Goal: Navigation & Orientation: Find specific page/section

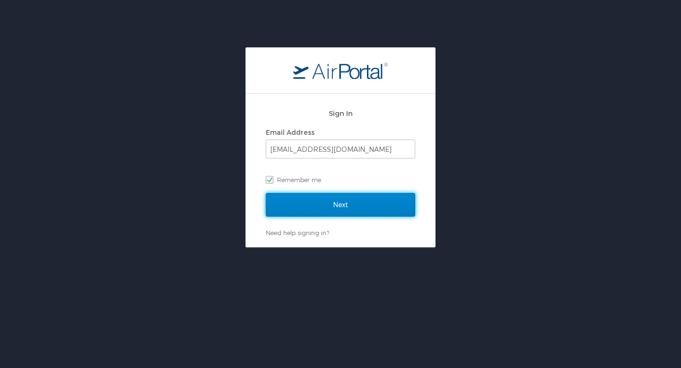
click at [350, 205] on input "Next" at bounding box center [340, 205] width 149 height 24
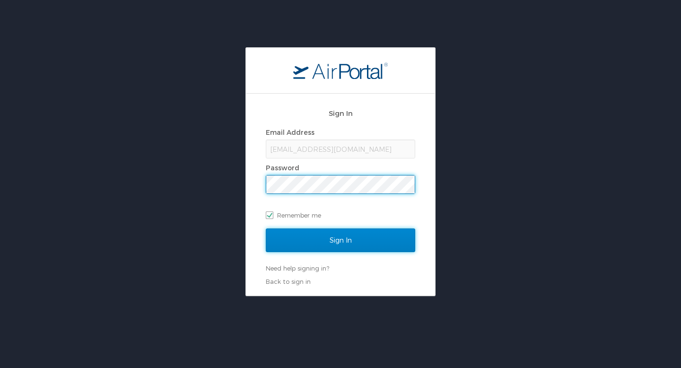
click at [288, 243] on input "Sign In" at bounding box center [340, 240] width 149 height 24
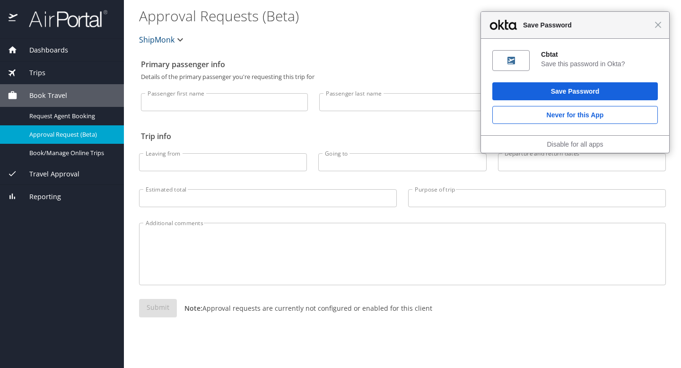
click at [657, 31] on div "Close Save Password" at bounding box center [575, 25] width 188 height 27
click at [659, 27] on span "Close" at bounding box center [658, 24] width 7 height 7
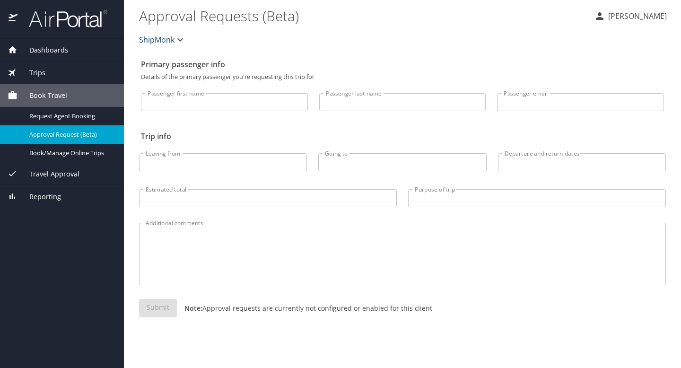
click at [58, 65] on div "Trips" at bounding box center [62, 72] width 124 height 23
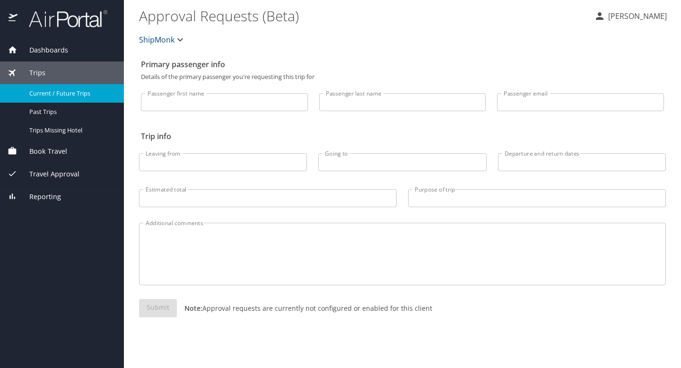
click at [57, 91] on span "Current / Future Trips" at bounding box center [70, 93] width 83 height 9
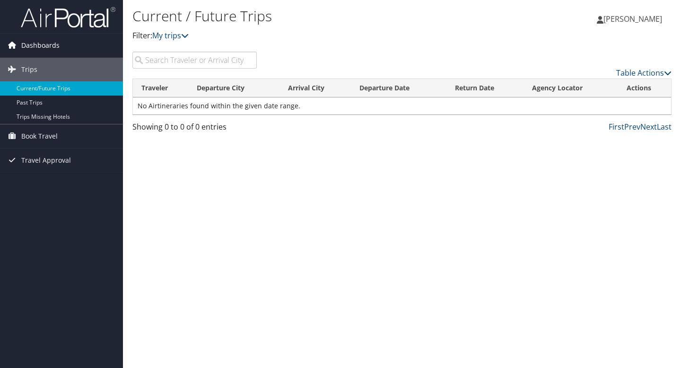
click at [46, 45] on span "Dashboards" at bounding box center [40, 46] width 38 height 24
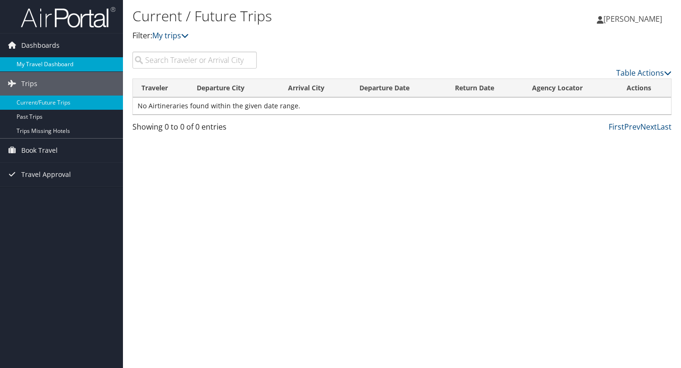
click at [41, 60] on link "My Travel Dashboard" at bounding box center [61, 64] width 123 height 14
